Goal: Task Accomplishment & Management: Complete application form

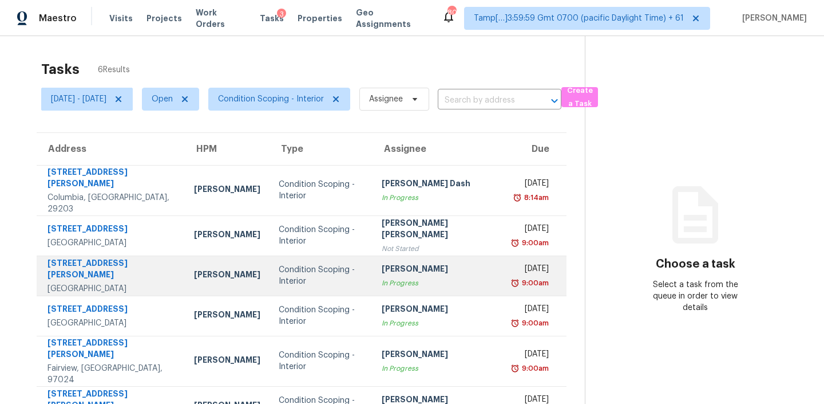
scroll to position [36, 0]
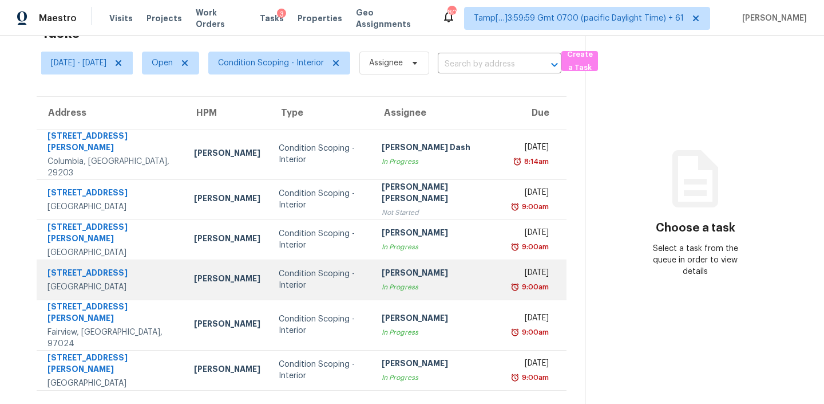
click at [358, 268] on div "Condition Scoping - Interior" at bounding box center [321, 279] width 84 height 23
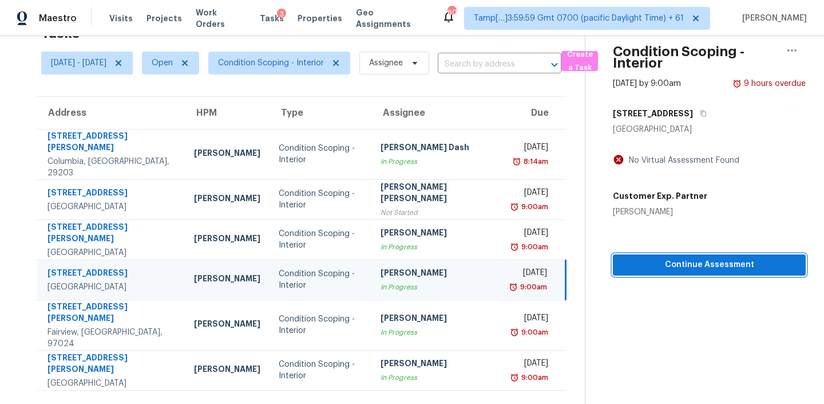
click at [682, 268] on div "Condition Scoping - Interior Aug 18th 2025 by 9:00am 9 hours overdue 9022 Villa…" at bounding box center [696, 137] width 220 height 275
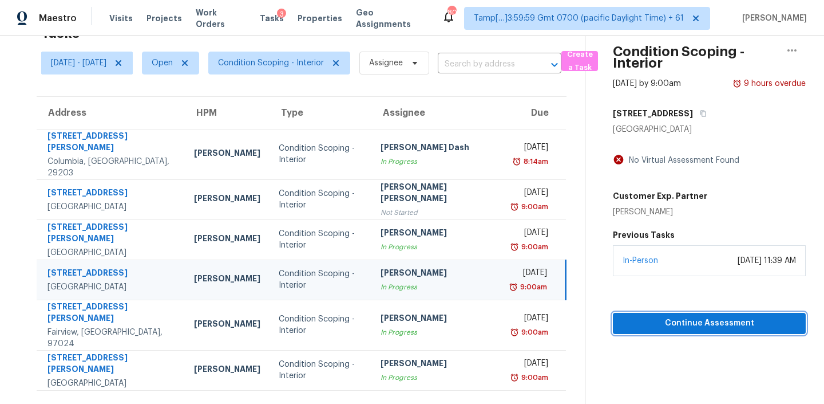
click at [700, 329] on span "Continue Assessment" at bounding box center [709, 323] width 175 height 14
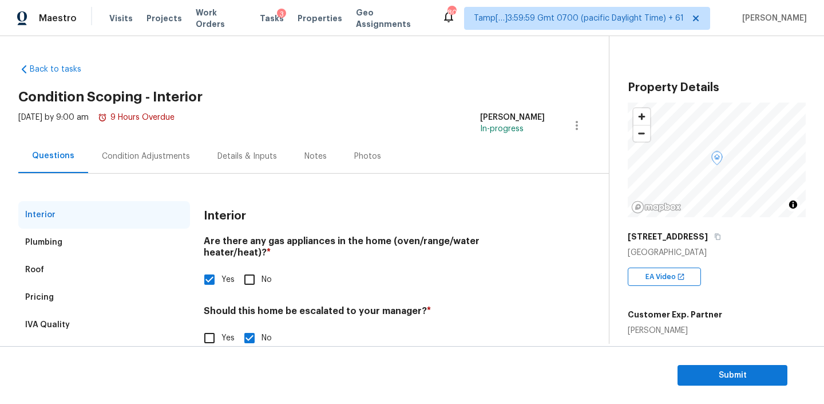
click at [136, 160] on div "Condition Adjustments" at bounding box center [146, 156] width 88 height 11
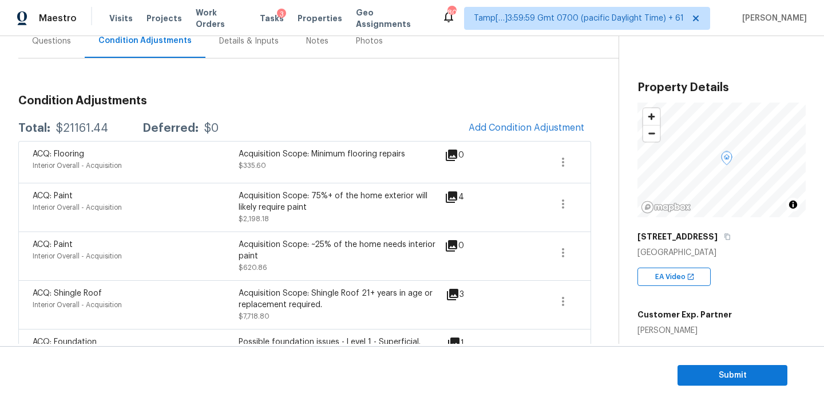
scroll to position [120, 0]
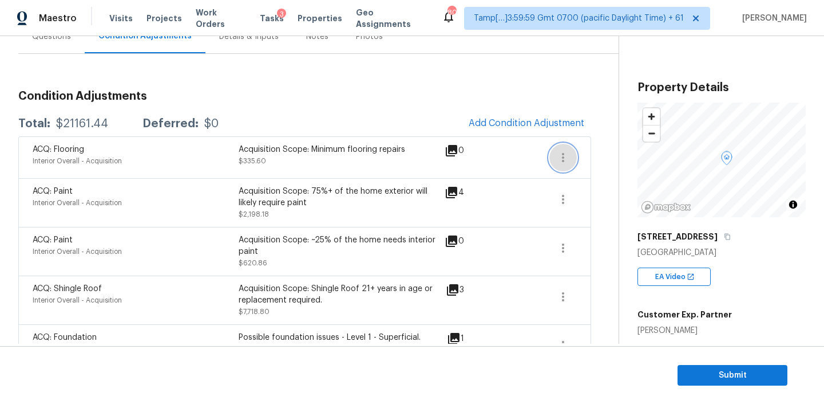
click at [562, 156] on icon "button" at bounding box center [563, 157] width 2 height 9
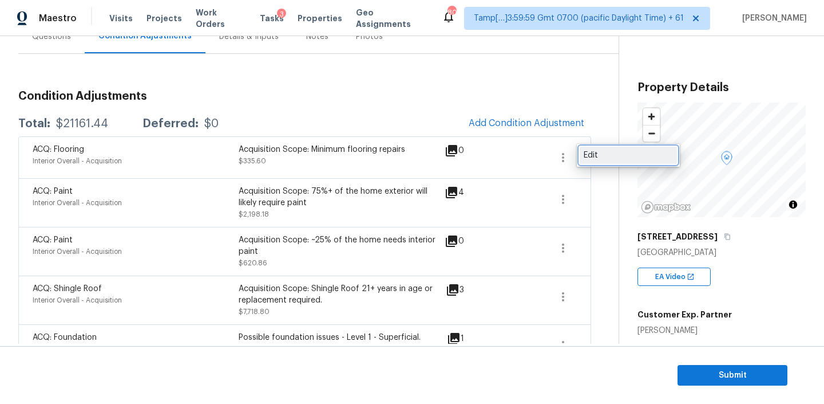
click at [590, 152] on div "Edit" at bounding box center [628, 154] width 89 height 11
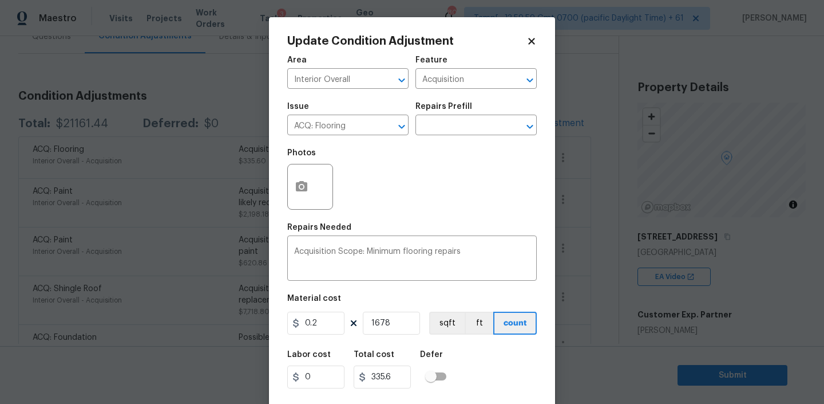
click at [533, 37] on icon at bounding box center [532, 41] width 10 height 10
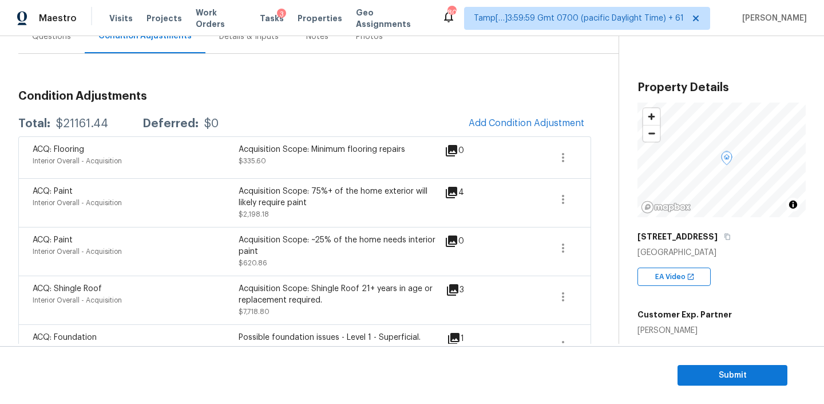
scroll to position [0, 0]
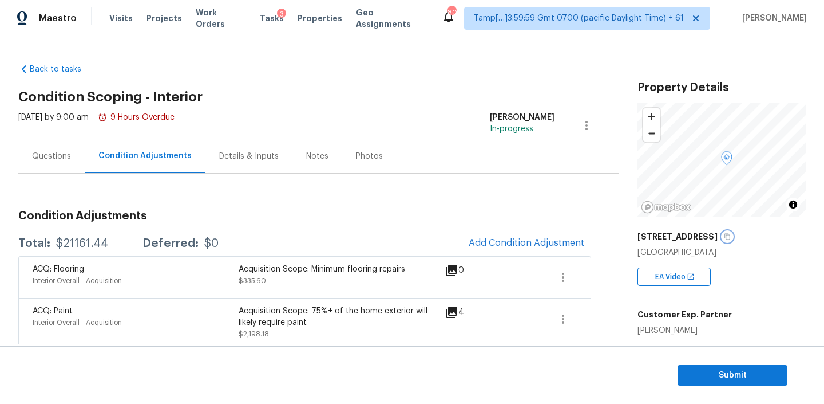
click at [724, 233] on icon "button" at bounding box center [727, 236] width 7 height 7
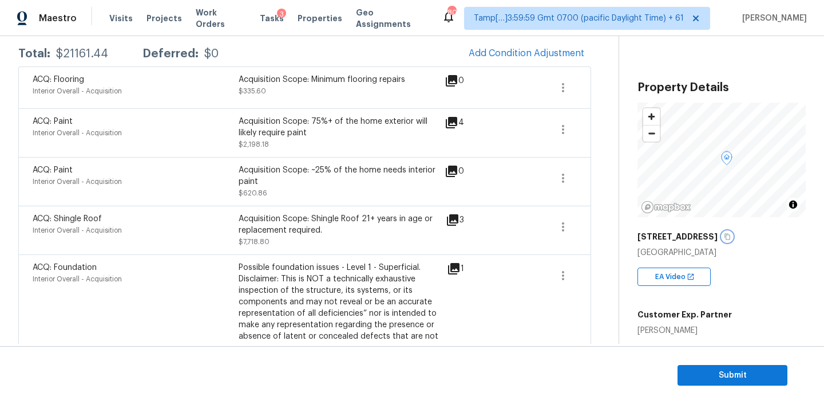
scroll to position [243, 0]
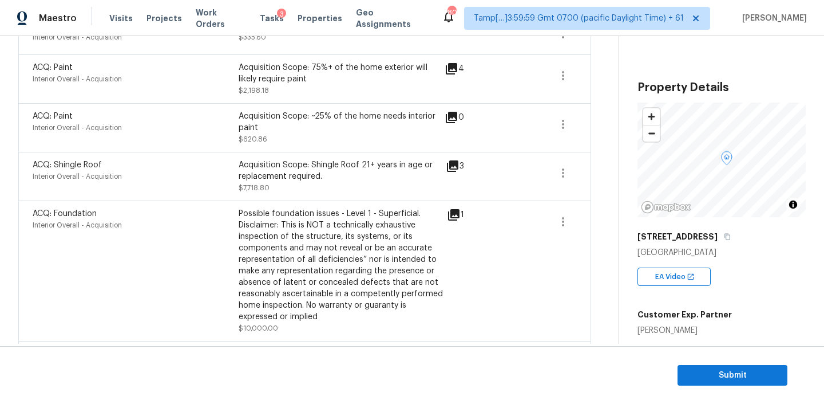
click at [455, 214] on icon at bounding box center [453, 214] width 11 height 11
click at [451, 214] on icon at bounding box center [453, 214] width 11 height 11
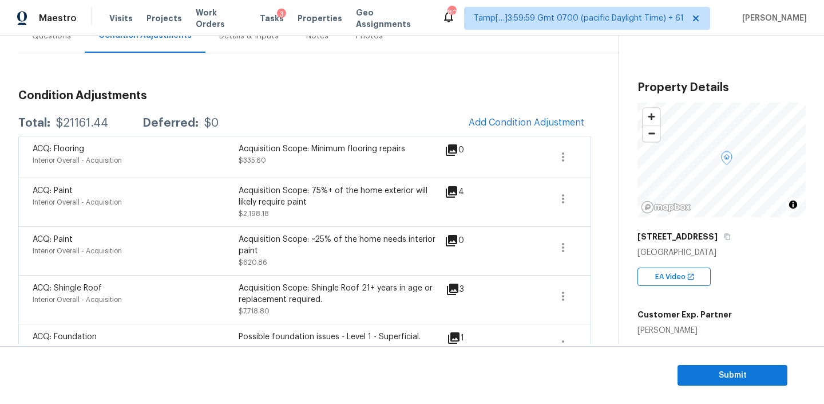
scroll to position [287, 0]
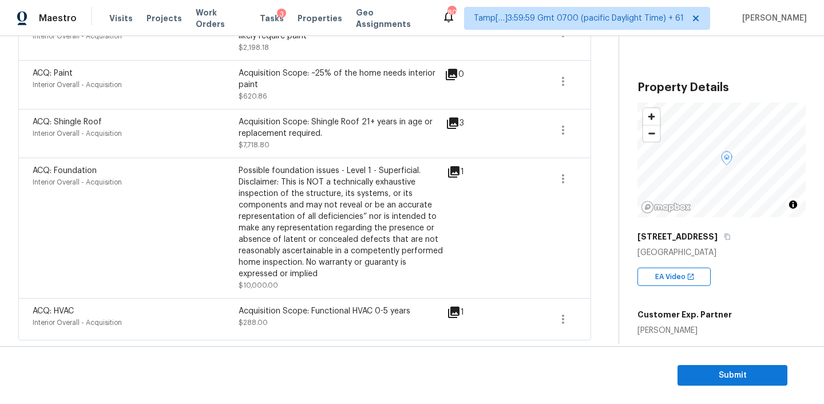
click at [454, 172] on icon at bounding box center [453, 171] width 11 height 11
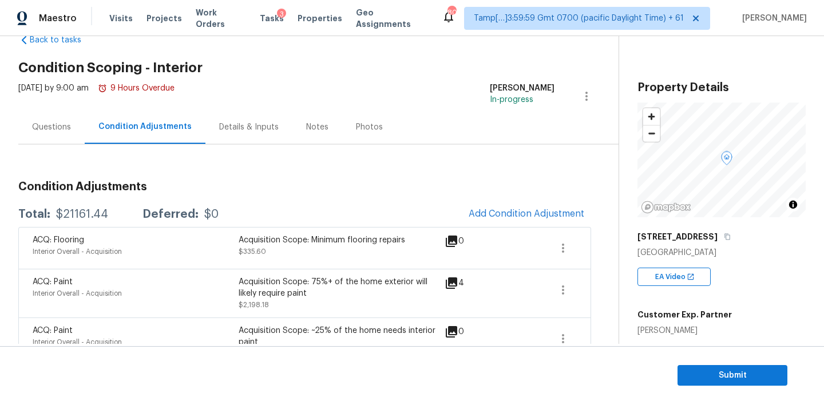
scroll to position [33, 0]
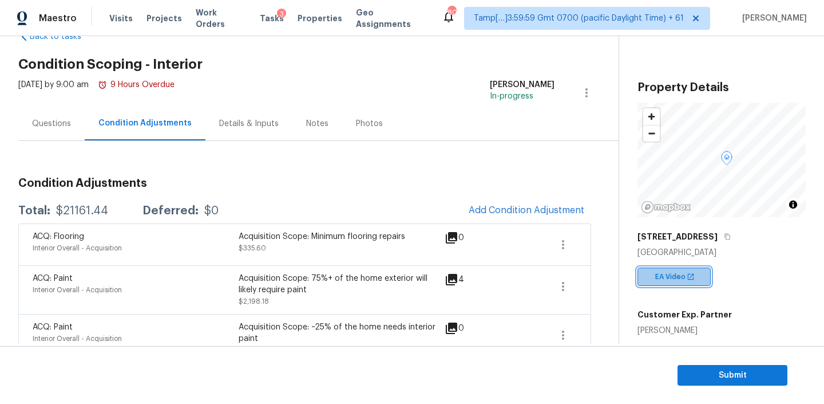
click at [667, 276] on span "EA Video" at bounding box center [672, 276] width 35 height 11
click at [562, 241] on icon "button" at bounding box center [563, 244] width 2 height 9
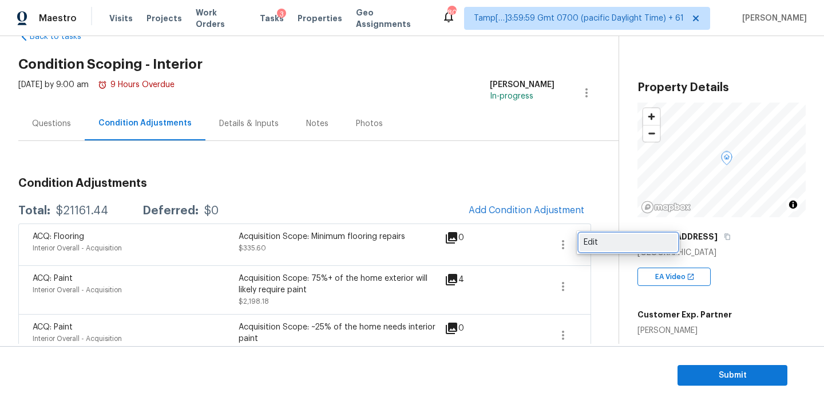
click at [604, 238] on div "Edit" at bounding box center [628, 241] width 89 height 11
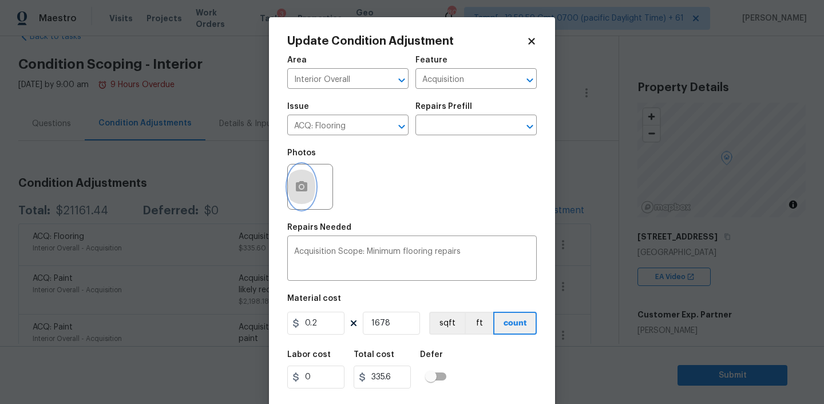
click at [306, 188] on icon "button" at bounding box center [301, 186] width 11 height 10
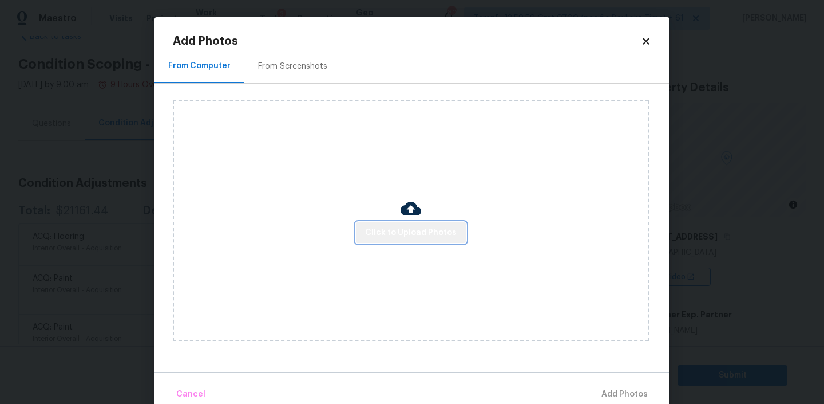
click at [430, 235] on span "Click to Upload Photos" at bounding box center [411, 233] width 92 height 14
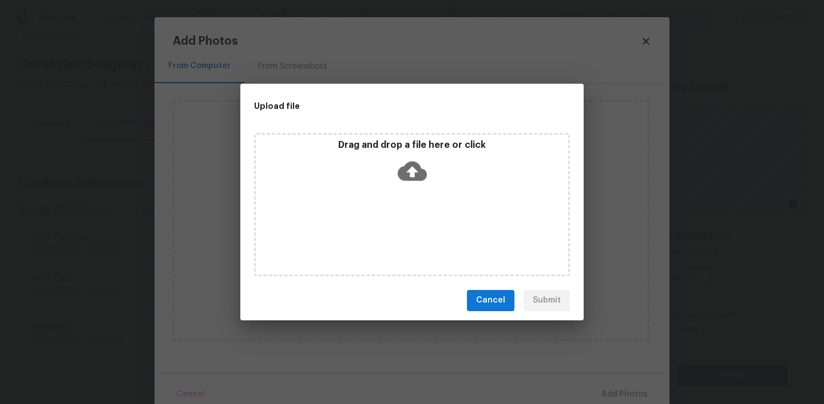
click at [492, 286] on div "Cancel Submit" at bounding box center [411, 299] width 343 height 39
click at [492, 299] on span "Cancel" at bounding box center [490, 300] width 29 height 14
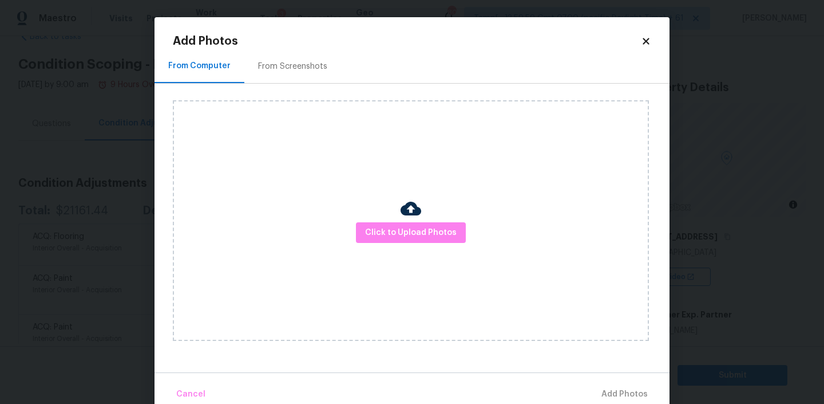
click at [649, 42] on icon at bounding box center [646, 41] width 10 height 10
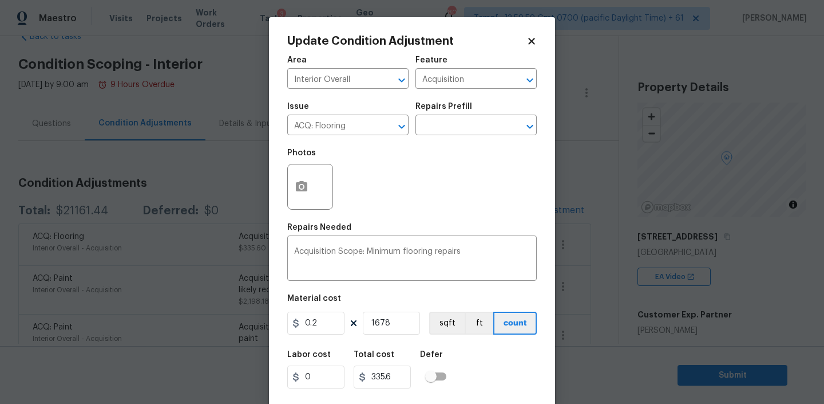
click at [531, 39] on icon at bounding box center [532, 41] width 10 height 10
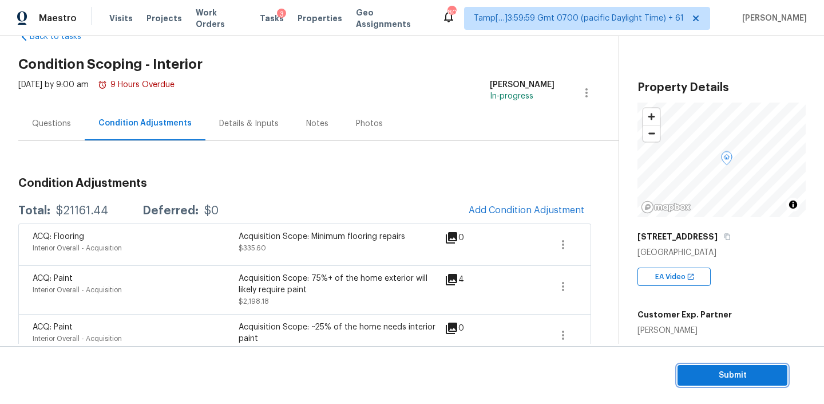
click at [751, 373] on span "Submit" at bounding box center [733, 375] width 92 height 14
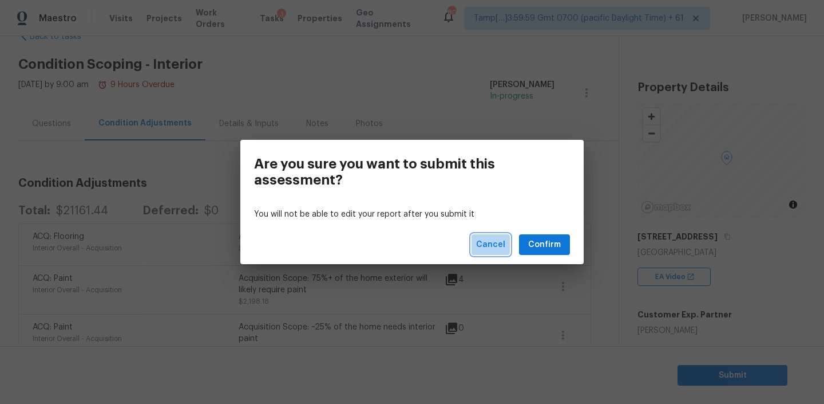
click at [478, 243] on button "Cancel" at bounding box center [491, 244] width 38 height 21
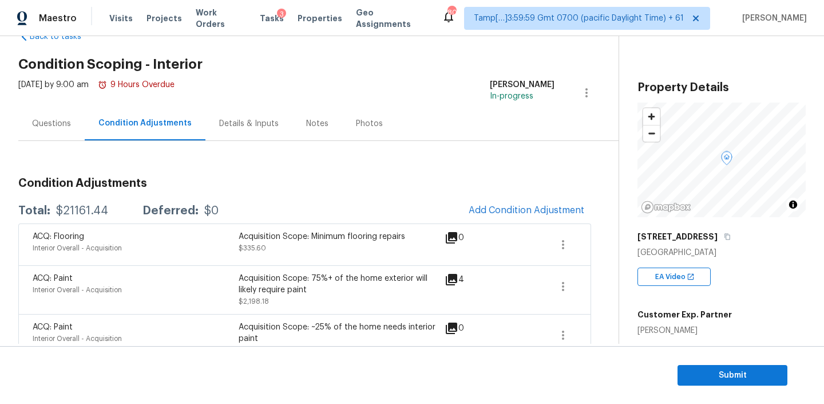
click at [306, 123] on div "Notes" at bounding box center [317, 123] width 22 height 11
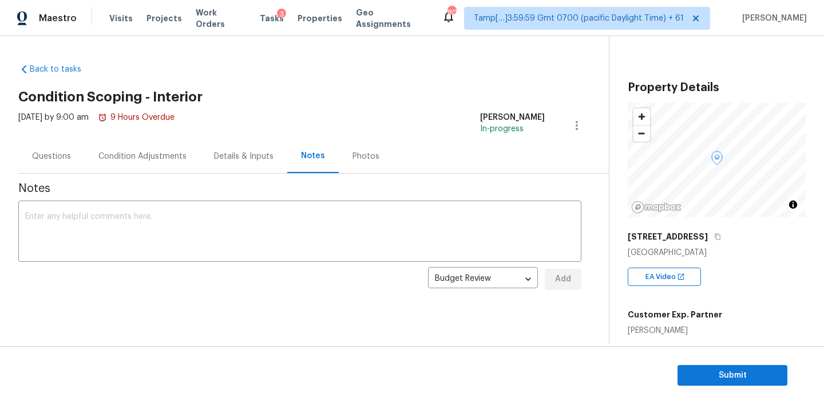
click at [139, 157] on div "Condition Adjustments" at bounding box center [142, 156] width 88 height 11
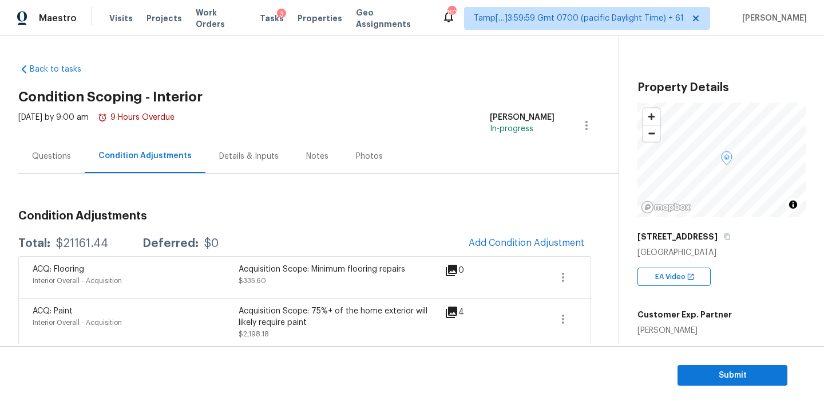
click at [313, 156] on div "Notes" at bounding box center [317, 156] width 22 height 11
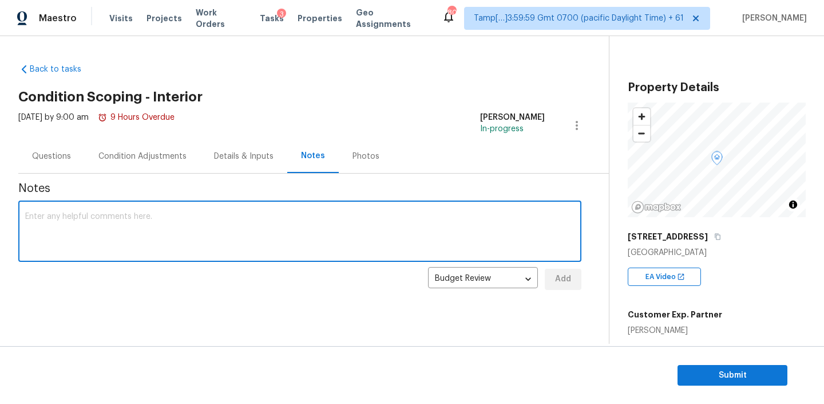
click at [179, 234] on textarea at bounding box center [299, 232] width 549 height 40
type textarea "IVA completed"
click at [569, 279] on span "Add" at bounding box center [563, 279] width 18 height 14
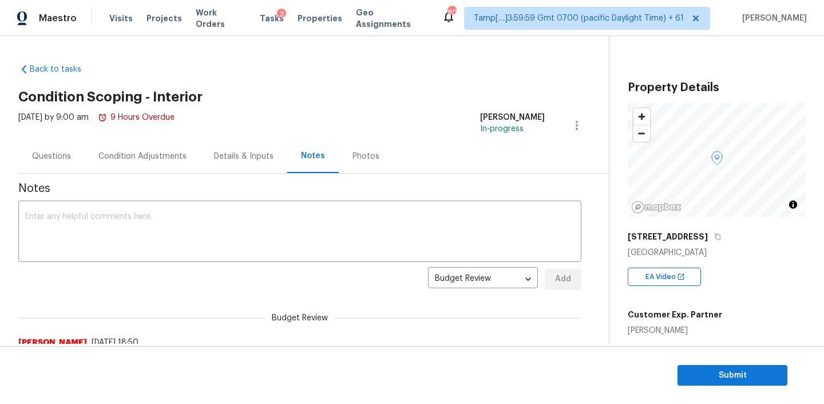
scroll to position [27, 0]
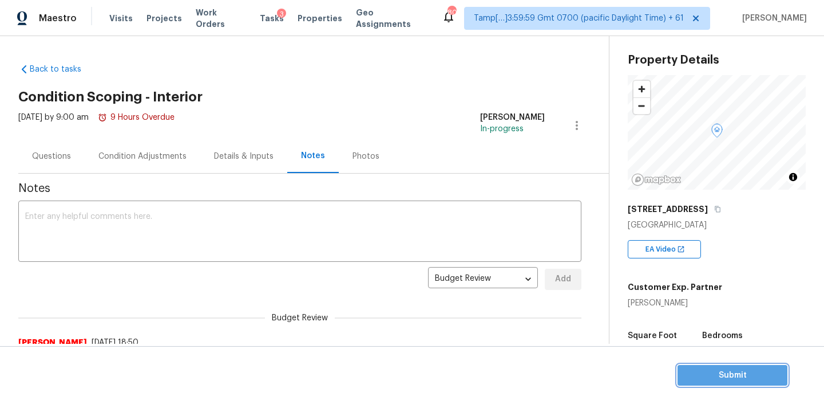
click at [708, 373] on span "Submit" at bounding box center [733, 375] width 92 height 14
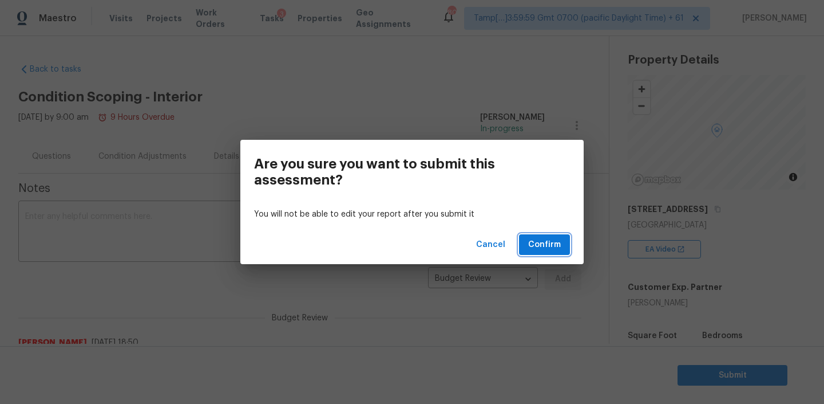
click at [539, 235] on button "Confirm" at bounding box center [544, 244] width 51 height 21
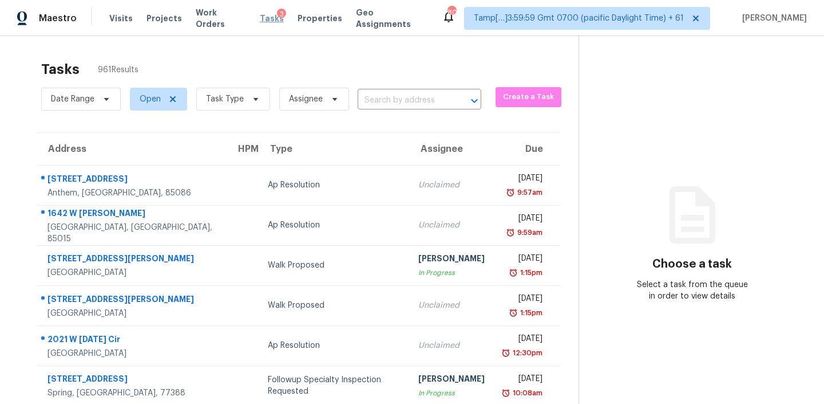
click at [260, 19] on span "Tasks" at bounding box center [272, 18] width 24 height 8
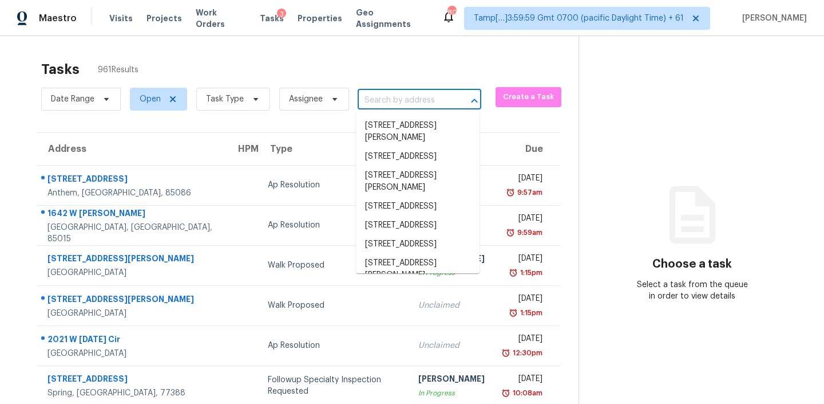
click at [399, 98] on input "text" at bounding box center [404, 101] width 92 height 18
click at [299, 105] on span "Assignee" at bounding box center [314, 99] width 70 height 23
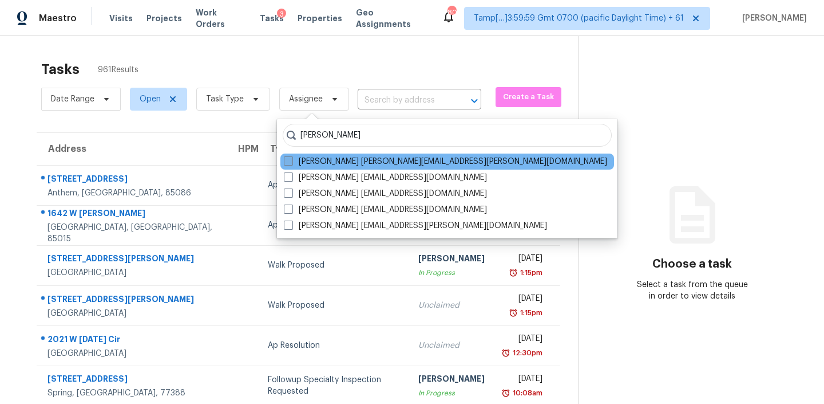
type input "michael jackson"
click at [367, 162] on label "Michael Jackson michael.jackson@opendoor.com" at bounding box center [445, 161] width 323 height 11
click at [291, 162] on input "Michael Jackson michael.jackson@opendoor.com" at bounding box center [287, 159] width 7 height 7
checkbox input "true"
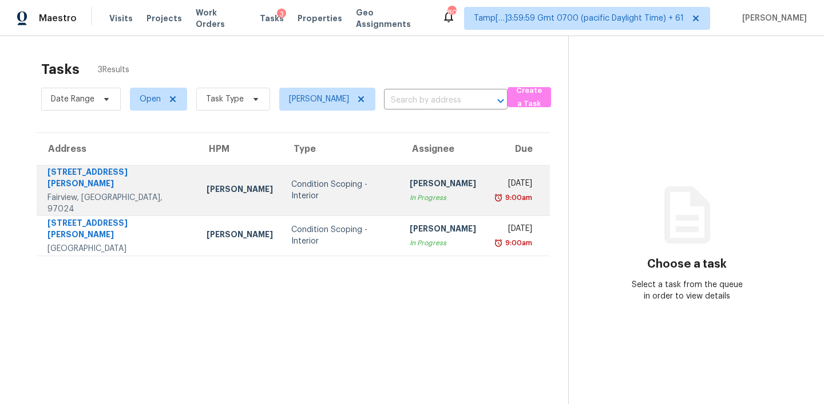
click at [333, 189] on div "Condition Scoping - Interior" at bounding box center [341, 190] width 100 height 23
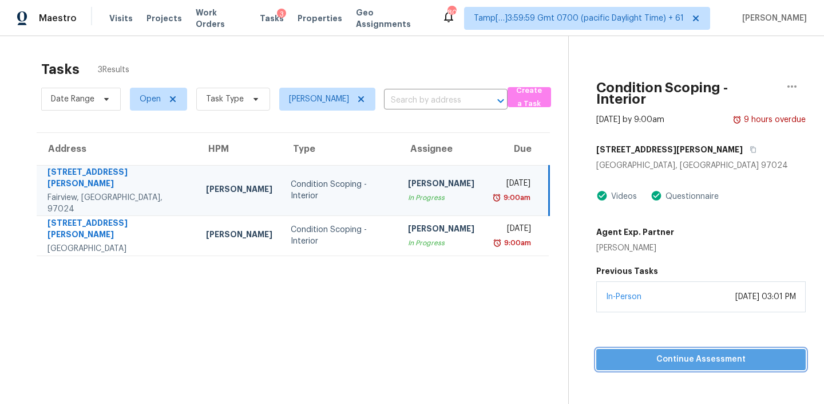
click at [698, 362] on span "Continue Assessment" at bounding box center [701, 359] width 191 height 14
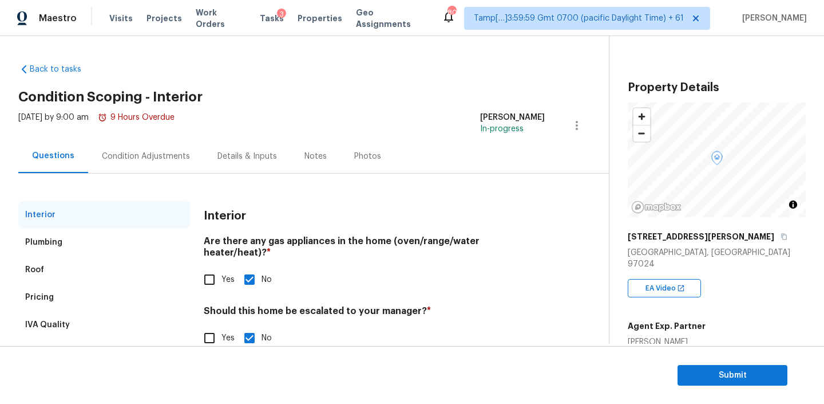
click at [136, 157] on div "Condition Adjustments" at bounding box center [146, 156] width 88 height 11
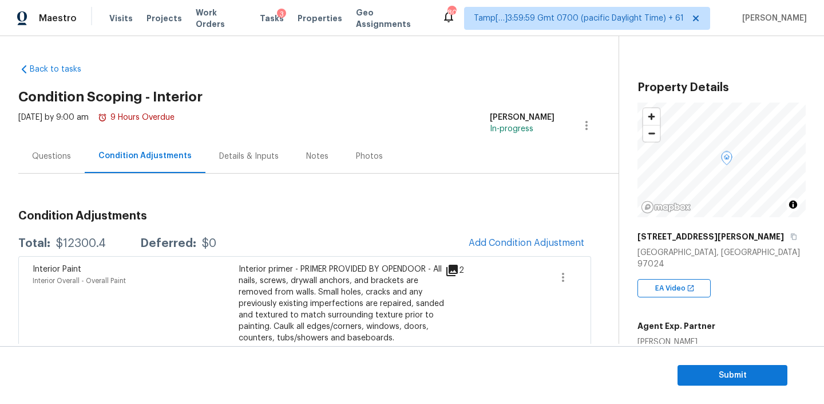
click at [311, 158] on div "Notes" at bounding box center [317, 156] width 22 height 11
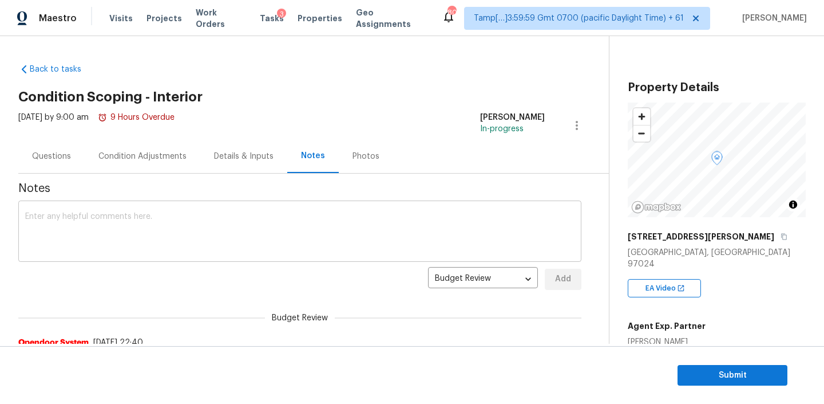
scroll to position [19, 0]
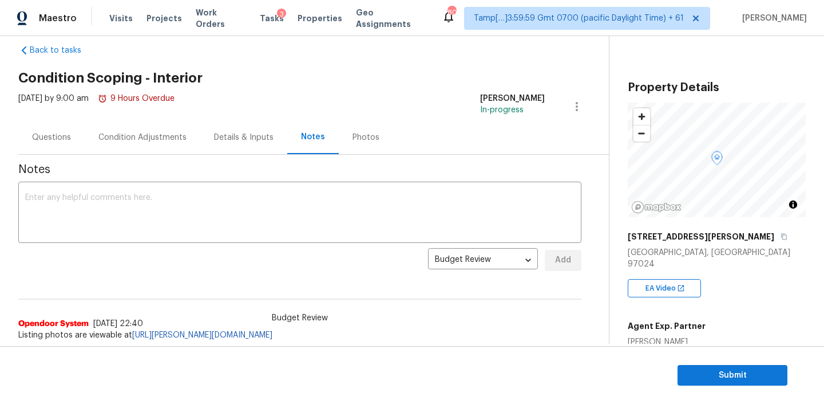
click at [139, 141] on div "Condition Adjustments" at bounding box center [142, 137] width 88 height 11
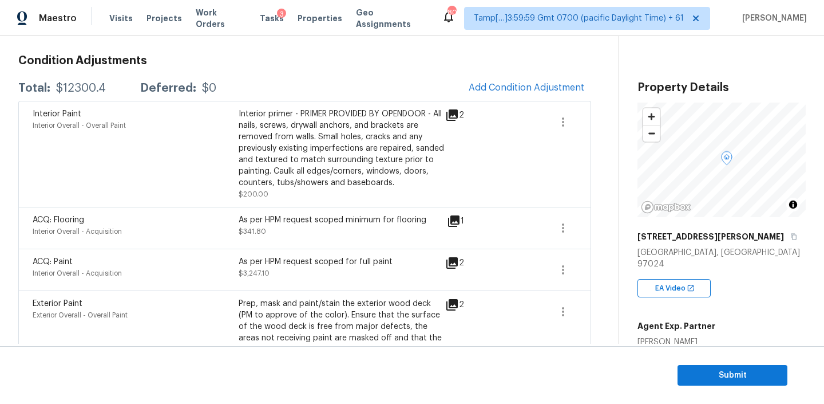
scroll to position [84, 0]
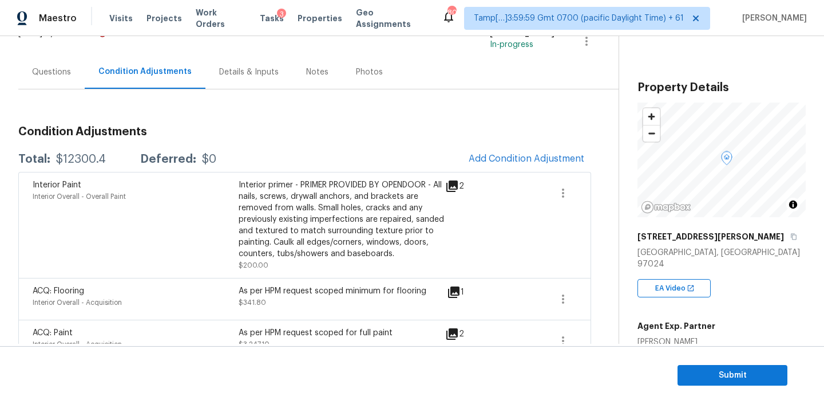
click at [299, 81] on div "Notes" at bounding box center [317, 72] width 50 height 34
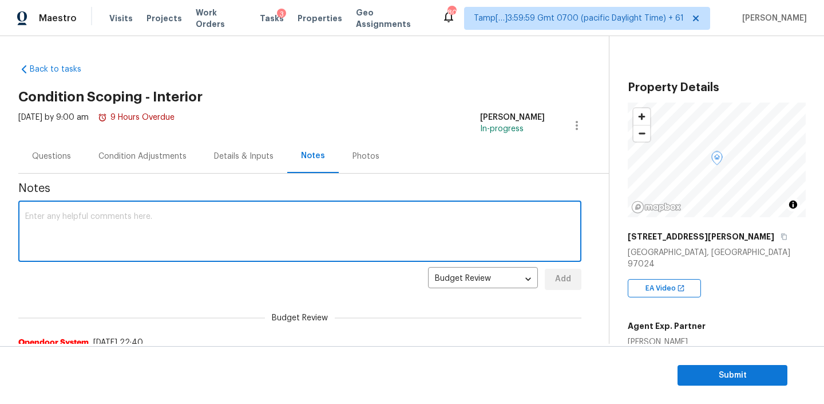
click at [110, 242] on textarea at bounding box center [299, 232] width 549 height 40
type textarea "IVA completed."
click at [564, 273] on span "Add" at bounding box center [563, 279] width 18 height 14
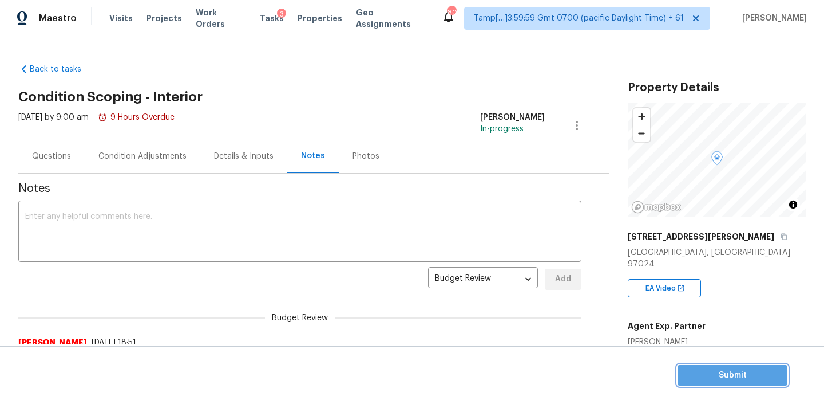
click at [721, 369] on span "Submit" at bounding box center [733, 375] width 92 height 14
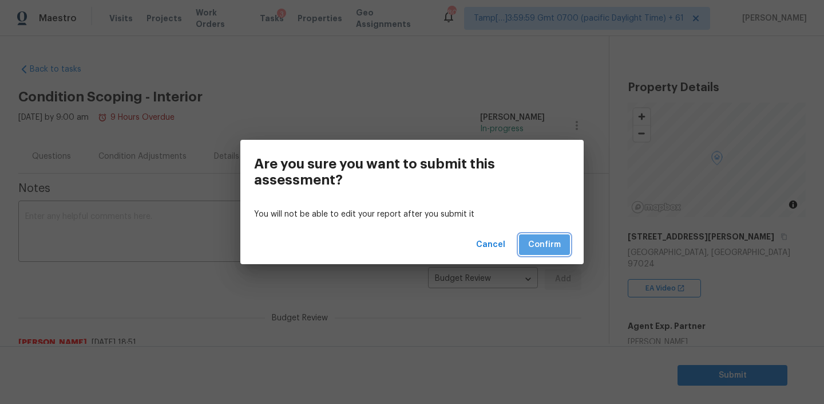
click at [541, 243] on span "Confirm" at bounding box center [544, 245] width 33 height 14
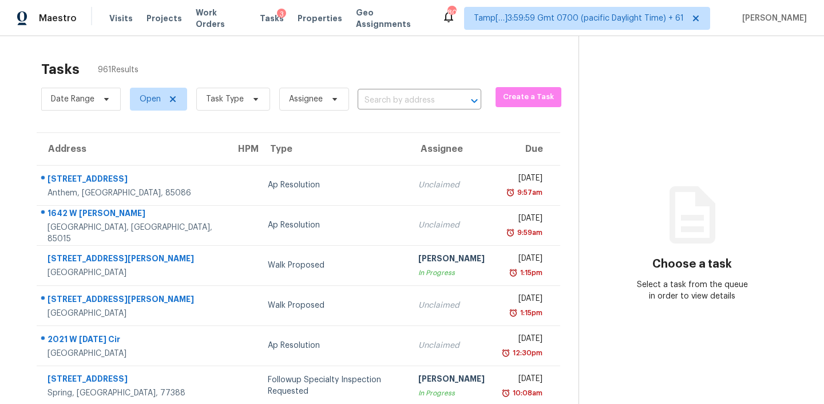
click at [251, 26] on div "Visits Projects Work Orders Tasks 3 Properties Geo Assignments" at bounding box center [275, 18] width 333 height 23
click at [260, 23] on div "Tasks 3" at bounding box center [272, 19] width 24 height 12
click at [260, 13] on div "Tasks 3" at bounding box center [272, 19] width 24 height 12
click at [260, 23] on div "Tasks 3" at bounding box center [272, 19] width 24 height 12
click at [260, 18] on span "Tasks" at bounding box center [272, 18] width 24 height 8
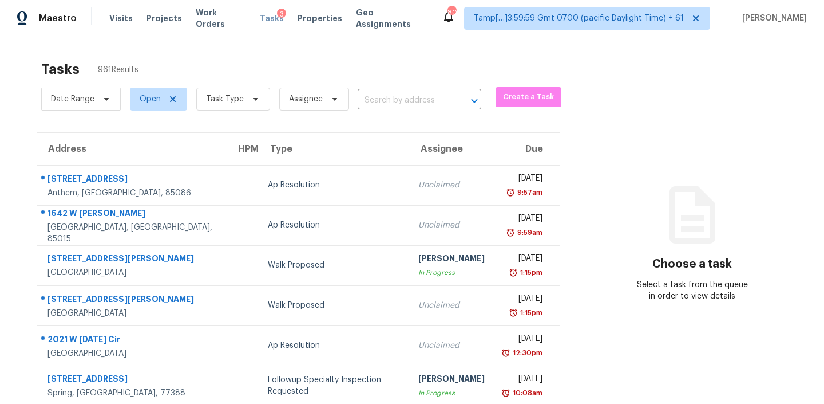
click at [260, 18] on span "Tasks" at bounding box center [272, 18] width 24 height 8
click at [312, 85] on span "Assignee" at bounding box center [309, 99] width 79 height 30
click at [303, 102] on span "Assignee" at bounding box center [306, 98] width 34 height 11
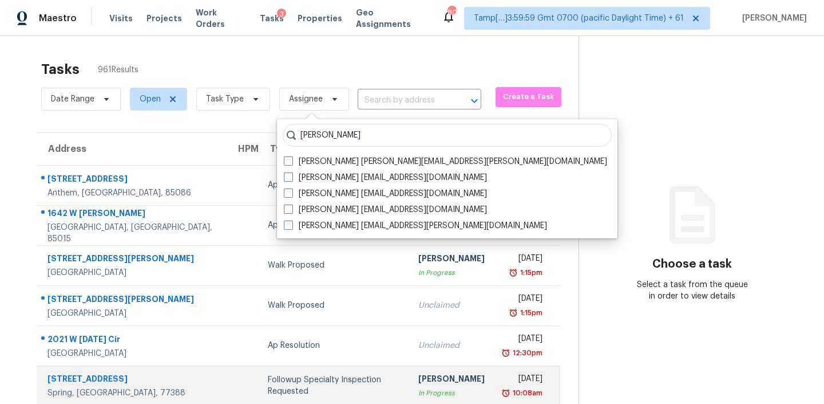
type input "michael jackson"
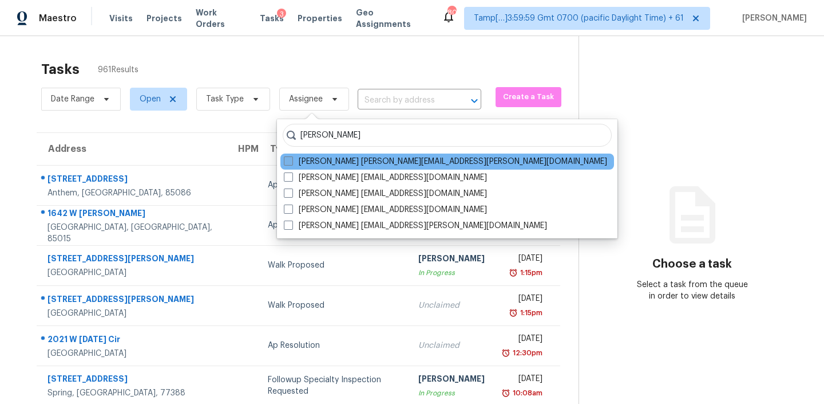
click at [329, 159] on label "Michael Jackson michael.jackson@opendoor.com" at bounding box center [445, 161] width 323 height 11
click at [291, 159] on input "Michael Jackson michael.jackson@opendoor.com" at bounding box center [287, 159] width 7 height 7
checkbox input "true"
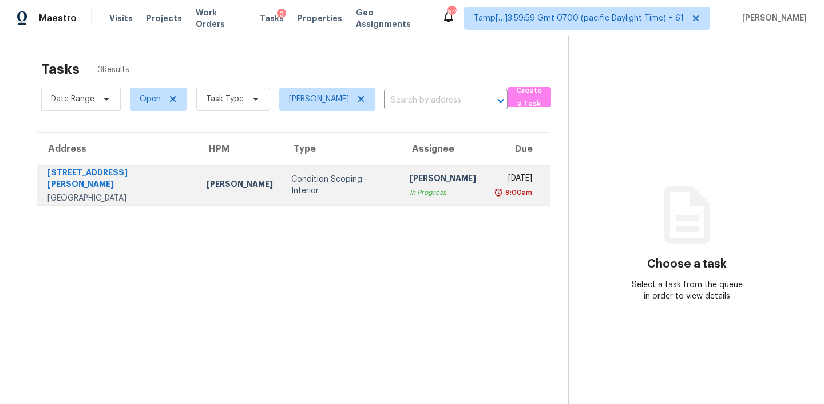
click at [303, 181] on div "Condition Scoping - Interior" at bounding box center [341, 184] width 100 height 23
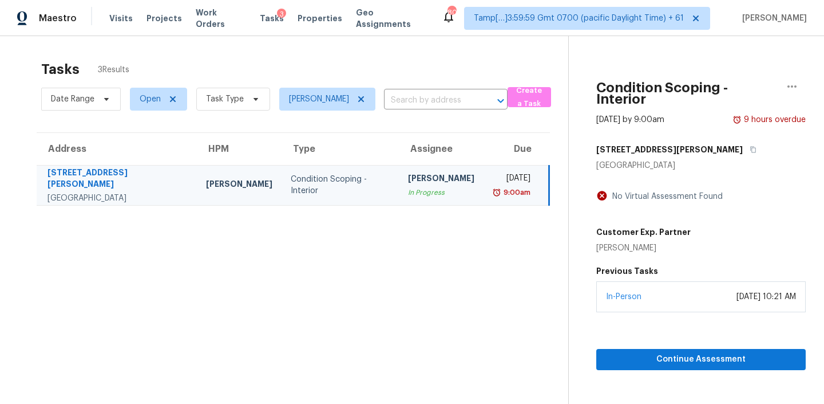
click at [307, 178] on td "Condition Scoping - Interior" at bounding box center [341, 185] width 118 height 40
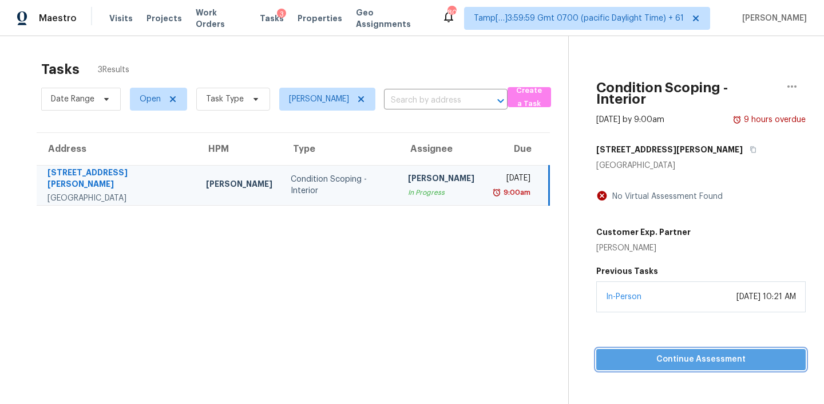
click at [685, 361] on span "Continue Assessment" at bounding box center [701, 359] width 191 height 14
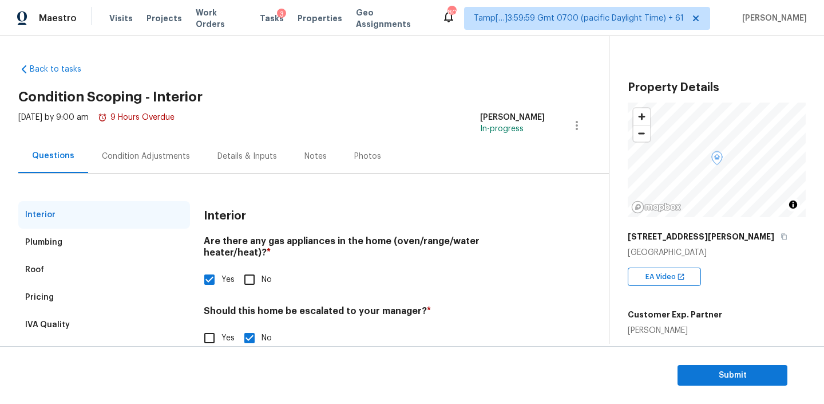
click at [302, 165] on div "Notes" at bounding box center [316, 156] width 50 height 34
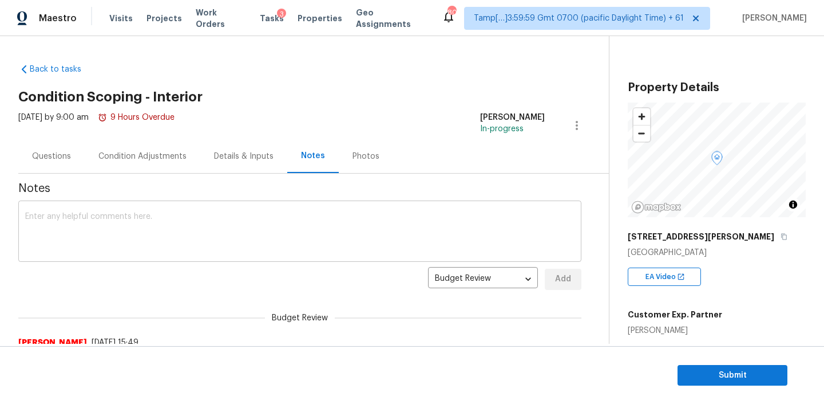
scroll to position [19, 0]
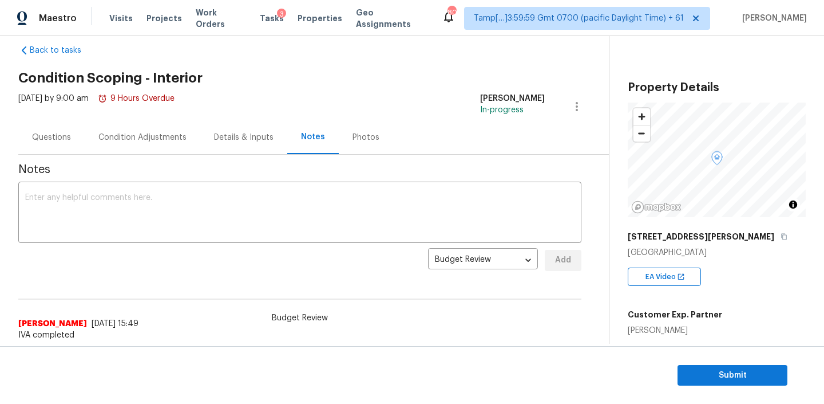
click at [121, 129] on div "Condition Adjustments" at bounding box center [143, 137] width 116 height 34
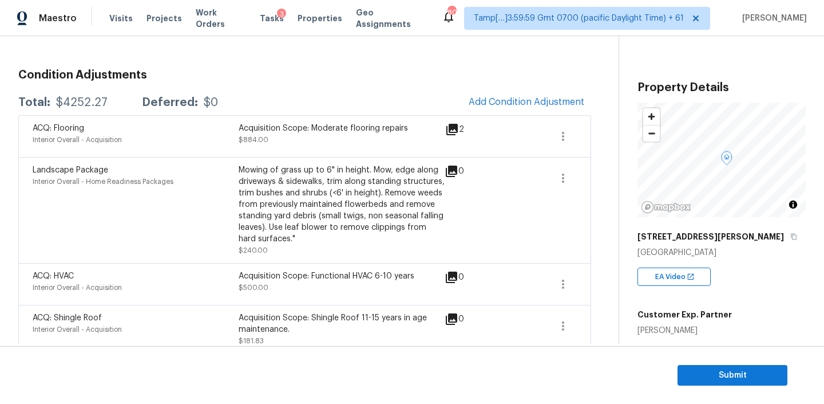
scroll to position [117, 0]
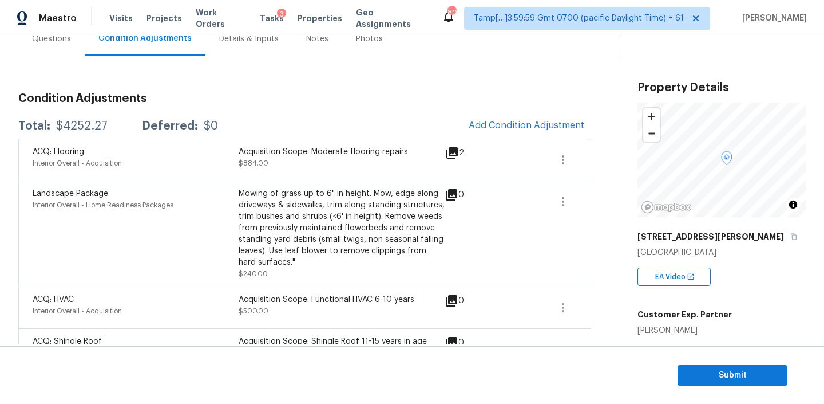
click at [715, 240] on div "[STREET_ADDRESS][PERSON_NAME]" at bounding box center [722, 236] width 168 height 21
click at [789, 240] on button "button" at bounding box center [794, 236] width 10 height 10
click at [705, 379] on span "Submit" at bounding box center [733, 375] width 92 height 14
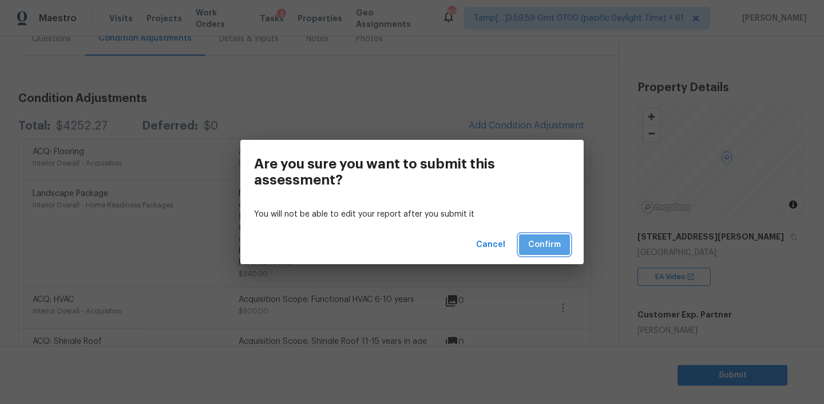
click at [544, 243] on span "Confirm" at bounding box center [544, 245] width 33 height 14
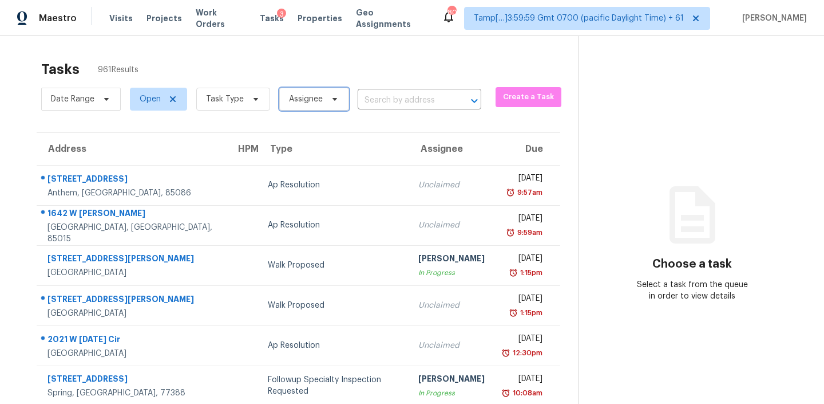
click at [330, 98] on icon at bounding box center [334, 98] width 9 height 9
click at [553, 60] on div "Tasks 961 Results" at bounding box center [309, 69] width 537 height 30
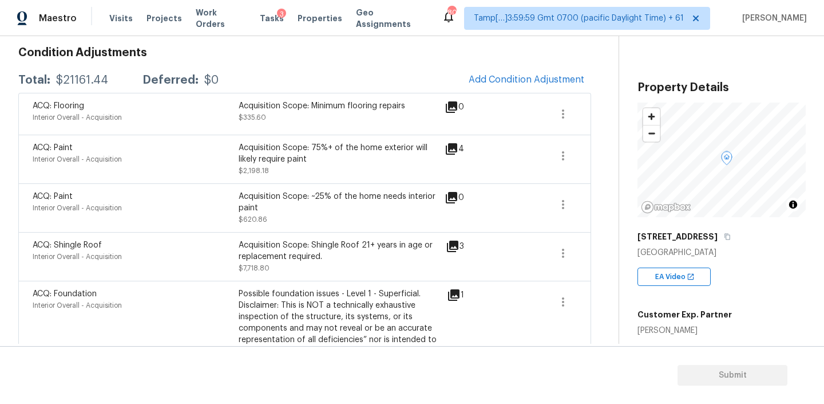
scroll to position [166, 0]
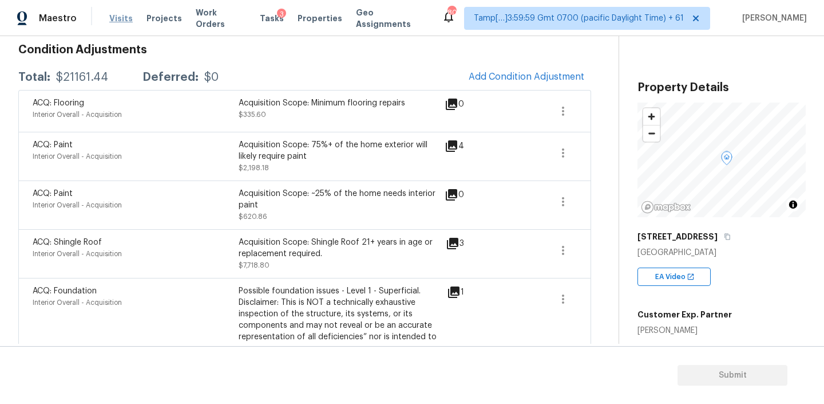
click at [117, 17] on span "Visits" at bounding box center [120, 18] width 23 height 11
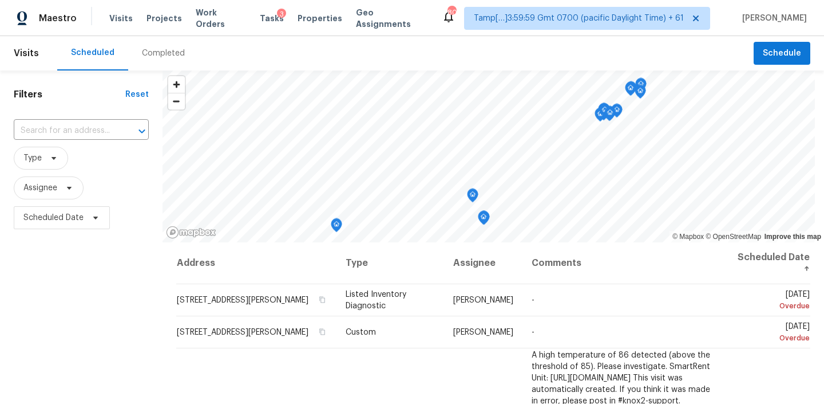
click at [153, 53] on div "Completed" at bounding box center [163, 53] width 43 height 11
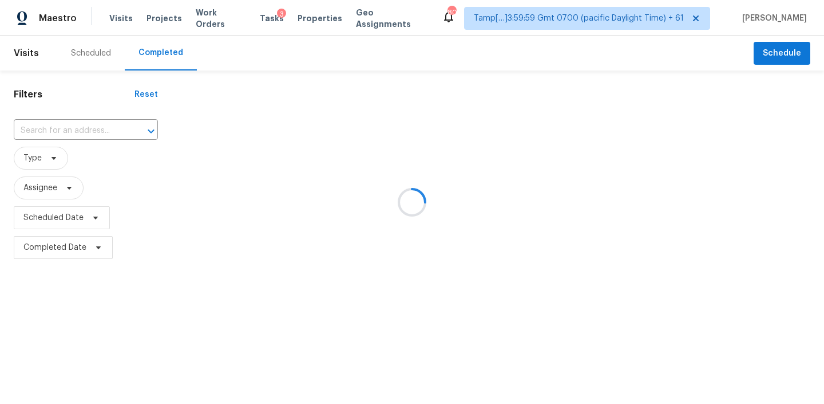
click at [78, 134] on div at bounding box center [412, 202] width 824 height 404
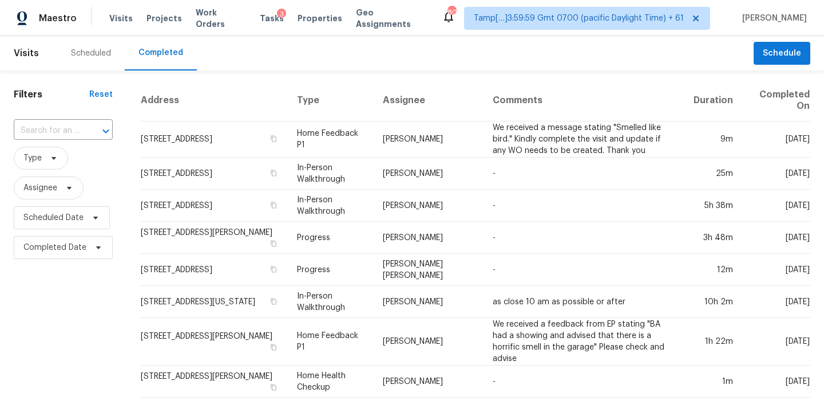
click at [79, 131] on input "text" at bounding box center [47, 131] width 67 height 18
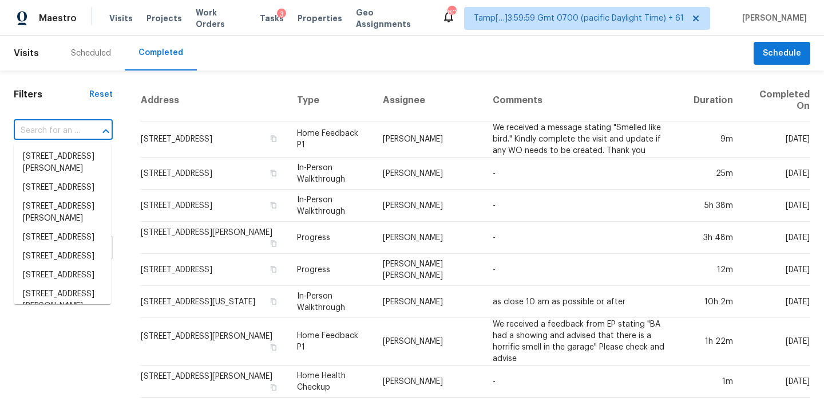
paste input "241 S Placita Arcos, Green Valley, AZ 85614"
type input "241 S Placita Arcos, Green Valley, AZ 85614"
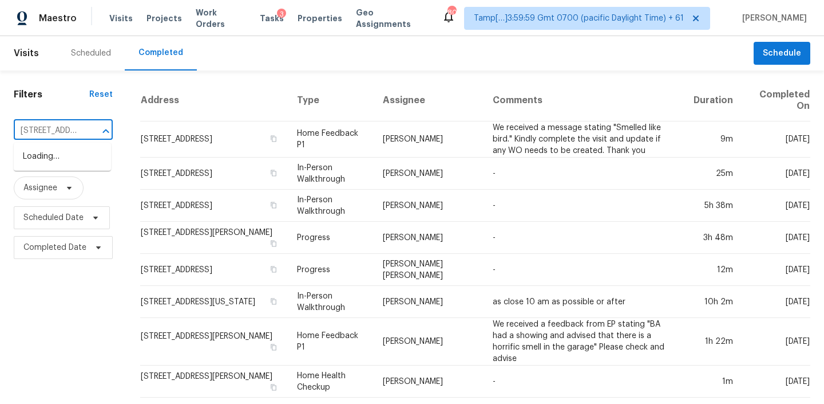
scroll to position [0, 101]
click at [50, 173] on li "241 S Placita Arcos, Green Valley, AZ 85614" at bounding box center [62, 162] width 97 height 31
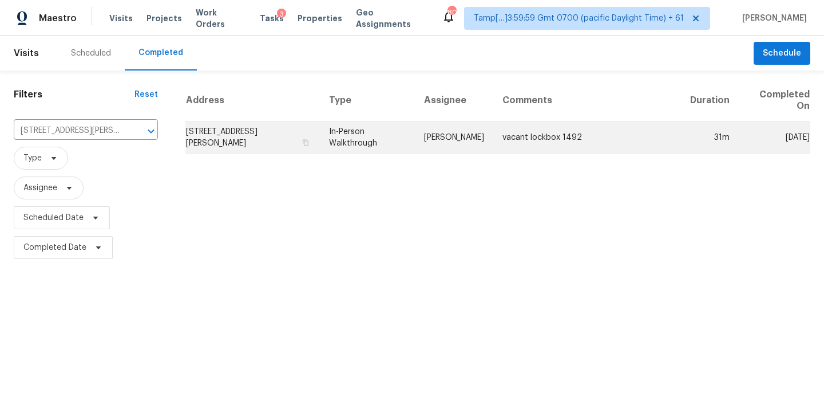
click at [275, 139] on td "241 S Placita Arcos, Green Valley, AZ 85614" at bounding box center [252, 137] width 135 height 32
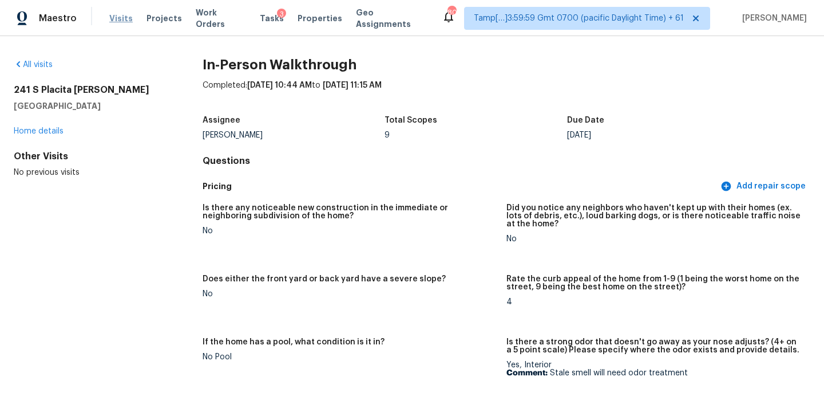
click at [122, 14] on span "Visits" at bounding box center [120, 18] width 23 height 11
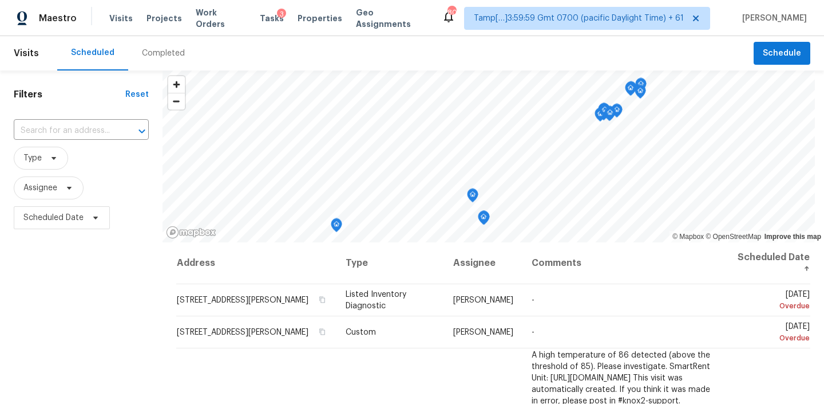
click at [158, 56] on div "Completed" at bounding box center [163, 53] width 43 height 11
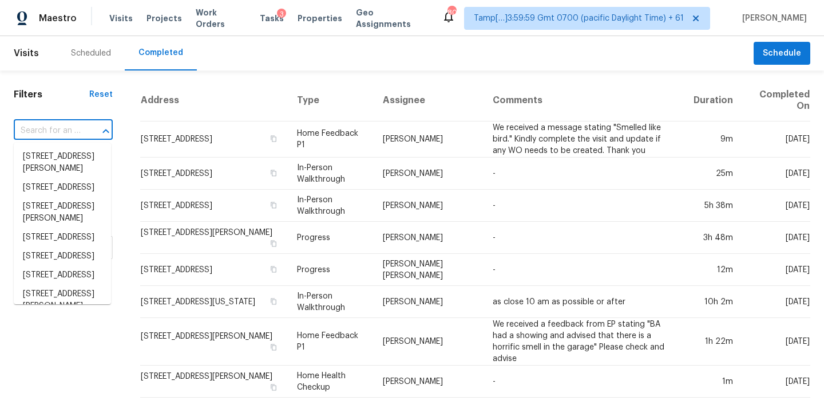
click at [46, 134] on input "text" at bounding box center [47, 131] width 67 height 18
paste input "241 S Placita Arcos, Green Valley, AZ 85614"
type input "241 S Placita Arcos, Green Valley, AZ 85614"
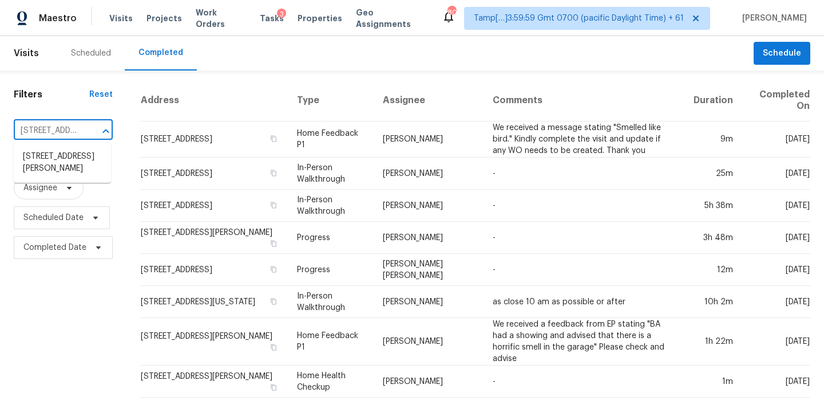
scroll to position [0, 101]
click at [50, 160] on li "241 S Placita Arcos, Green Valley, AZ 85614" at bounding box center [62, 162] width 97 height 31
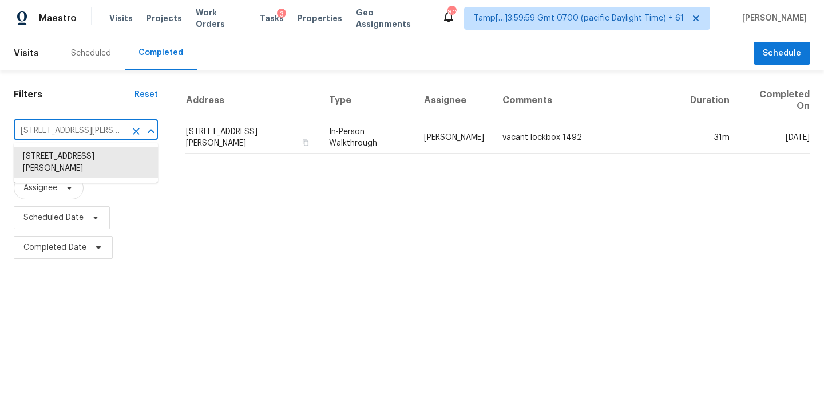
click at [83, 131] on input "241 S Placita Arcos, Green Valley, AZ 85614" at bounding box center [70, 131] width 112 height 18
paste input "9022 Villa Park Cir, Dallas, TX 75225"
type input "9022 Villa Park Cir, Dallas, TX 75225"
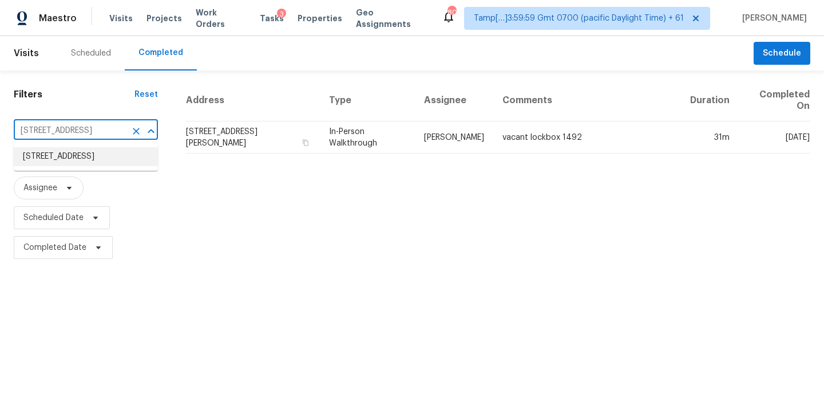
click at [61, 164] on li "9022 Villa Park Cir, Dallas, TX 75225" at bounding box center [86, 156] width 144 height 19
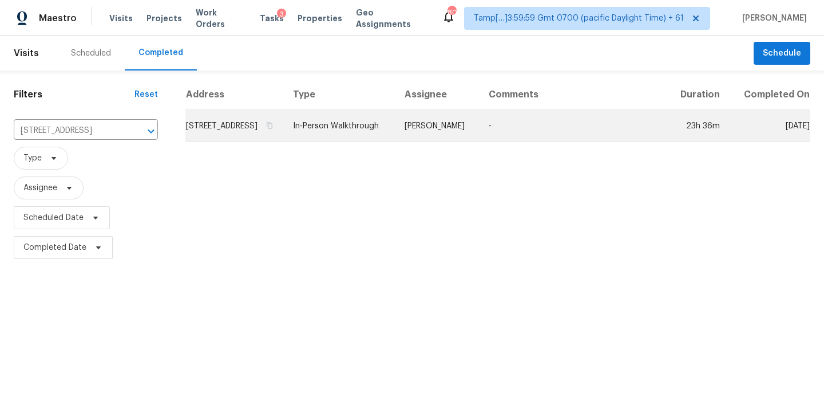
click at [255, 136] on td "9022 Villa Park Cir, Dallas, TX 75225" at bounding box center [234, 126] width 98 height 32
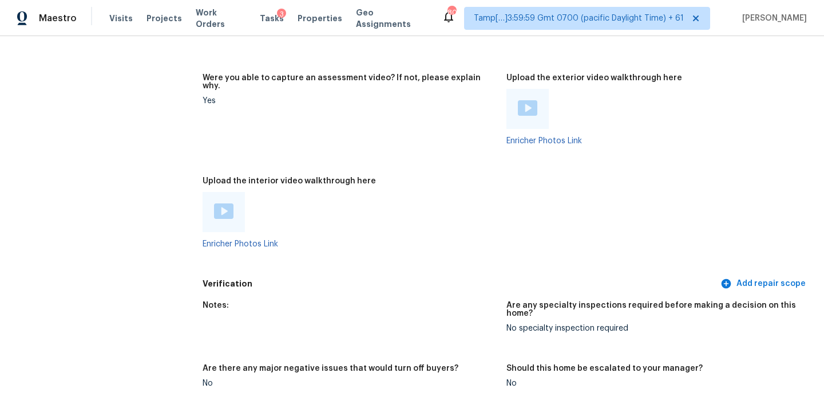
scroll to position [2185, 0]
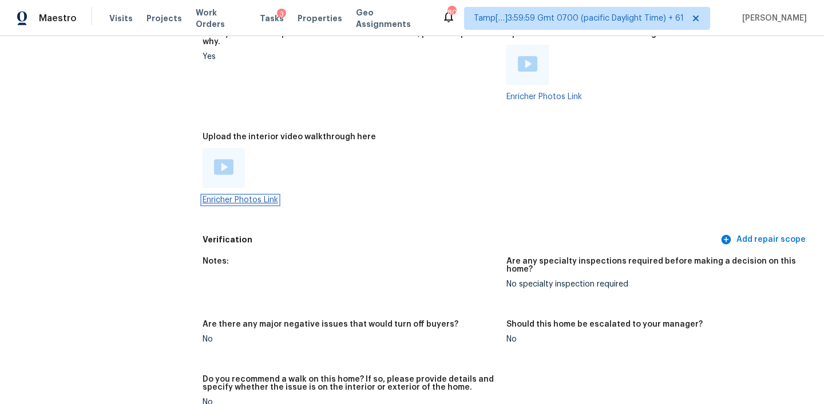
click at [220, 196] on link "Enricher Photos Link" at bounding box center [241, 200] width 76 height 8
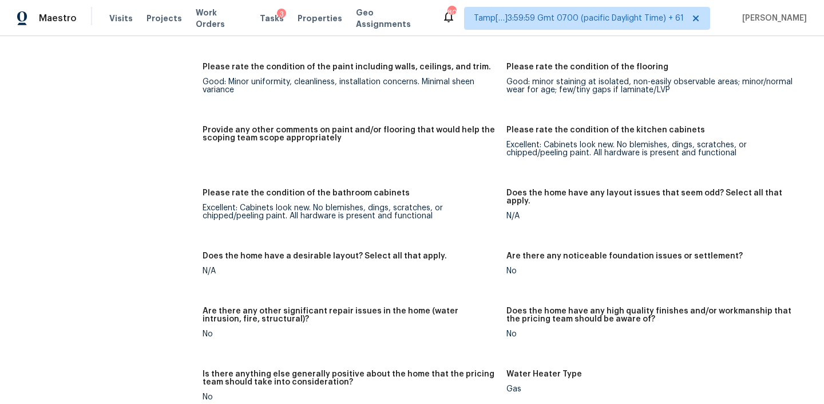
scroll to position [1676, 0]
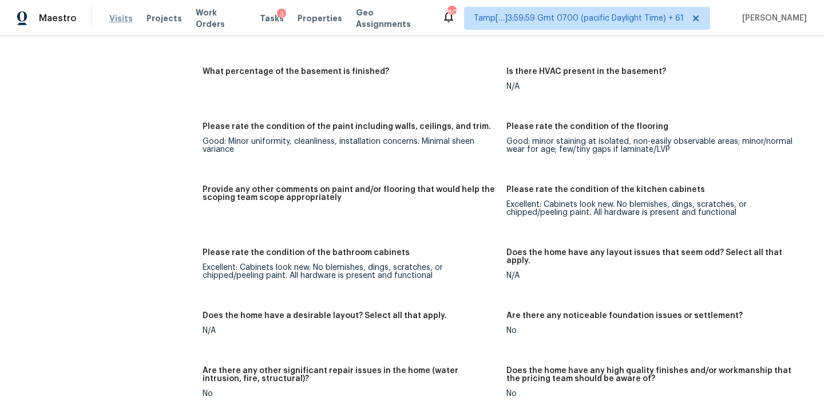
click at [109, 20] on span "Visits" at bounding box center [120, 18] width 23 height 11
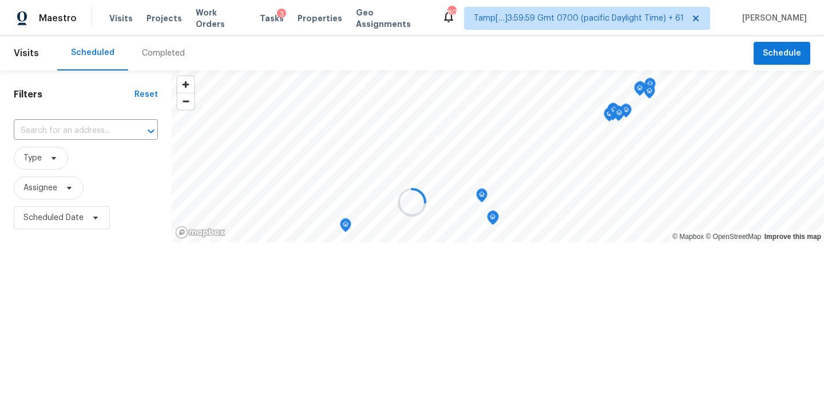
click at [170, 50] on div at bounding box center [412, 202] width 824 height 404
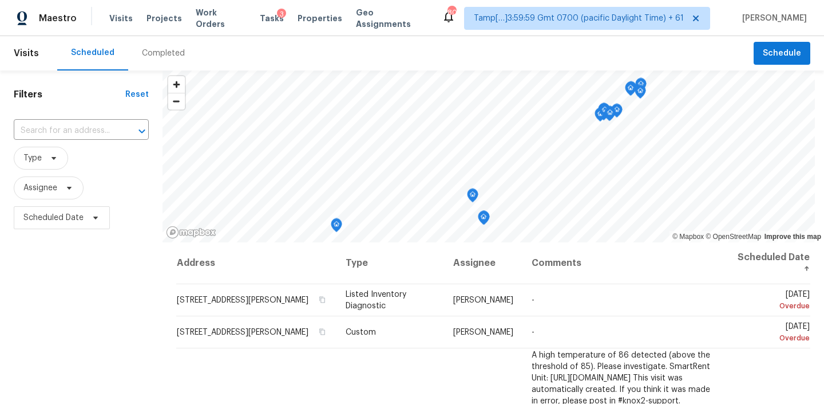
click at [164, 52] on div "Completed" at bounding box center [163, 53] width 43 height 11
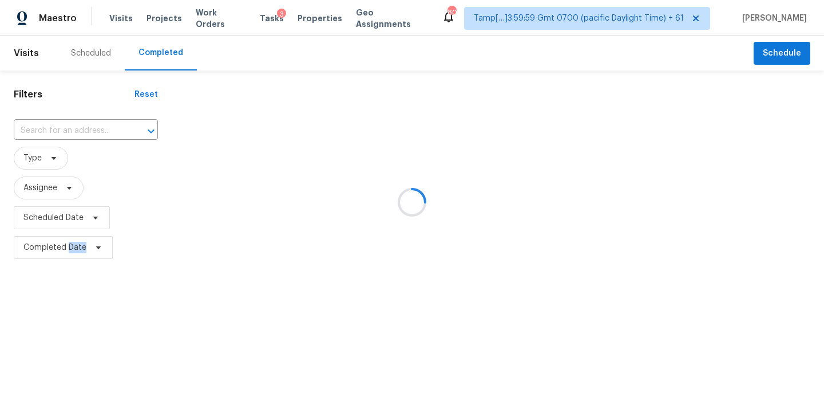
click at [164, 52] on div at bounding box center [412, 202] width 824 height 404
click at [78, 131] on div at bounding box center [412, 202] width 824 height 404
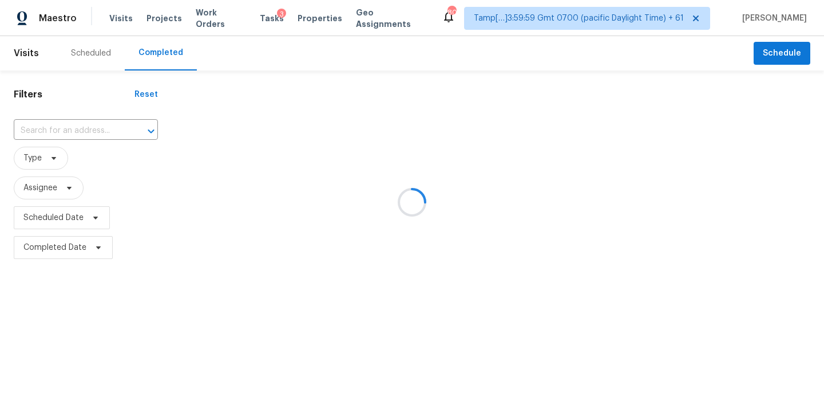
click at [78, 131] on input "text" at bounding box center [70, 131] width 112 height 18
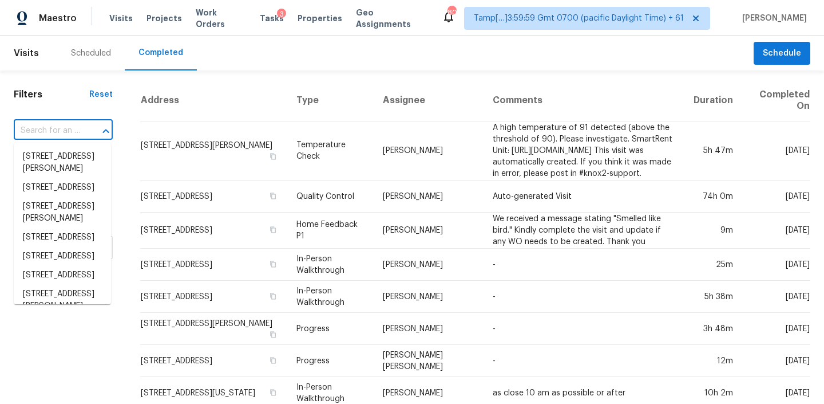
paste input "1192 Sarabeth Way, Austin, TX 78721"
type input "1192 Sarabeth Way, Austin, TX 78721"
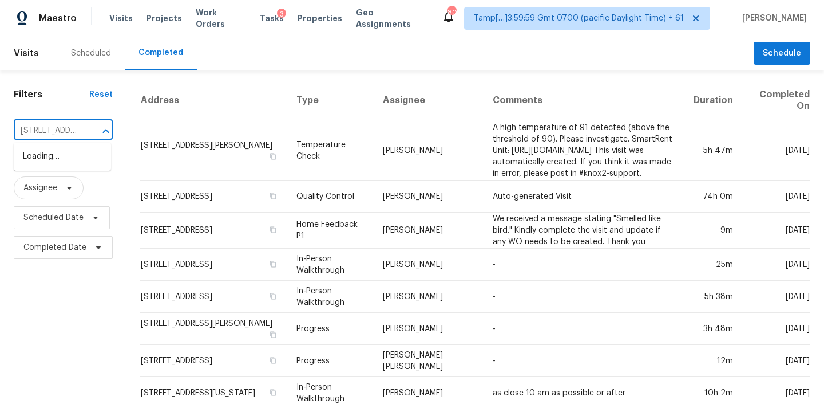
scroll to position [0, 74]
click at [53, 165] on li "1192 Sarabeth Way, Austin, TX 78721" at bounding box center [62, 162] width 97 height 31
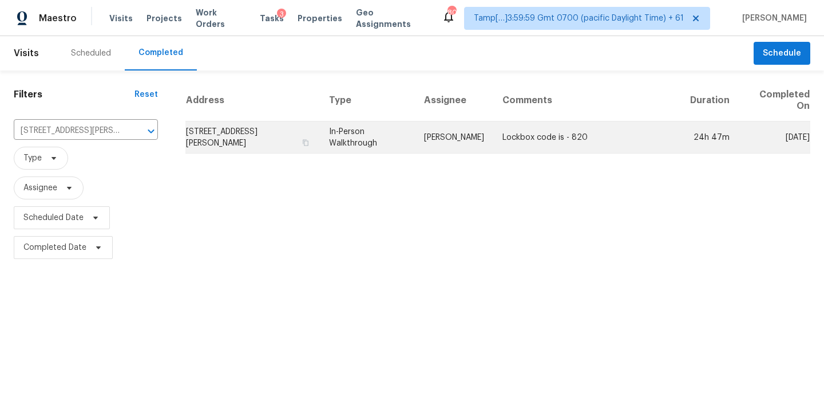
click at [297, 134] on td "1192 Sarabeth Way, Austin, TX 78721" at bounding box center [252, 137] width 135 height 32
